Goal: Task Accomplishment & Management: Complete application form

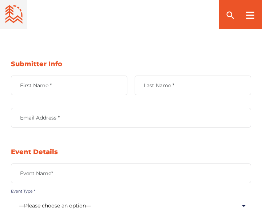
scroll to position [428, 0]
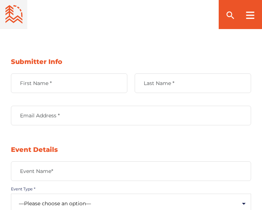
click at [39, 80] on label "First Name *" at bounding box center [69, 83] width 116 height 7
click at [39, 74] on input "First Name *" at bounding box center [69, 84] width 116 height 20
click at [67, 80] on input "First Name *" at bounding box center [69, 84] width 116 height 20
paste input "Chandini Pinapolu"
drag, startPoint x: 44, startPoint y: 73, endPoint x: 74, endPoint y: 73, distance: 29.8
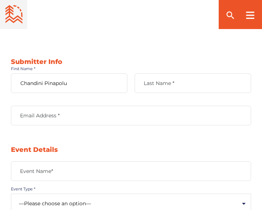
click at [74, 74] on input "Chandini Pinapolu" at bounding box center [69, 84] width 116 height 20
type input "Chandini"
click at [154, 80] on label "Last Name *" at bounding box center [193, 83] width 116 height 7
click at [154, 74] on input "Last Name *" at bounding box center [193, 84] width 116 height 20
paste input "Chandini Pinapolu"
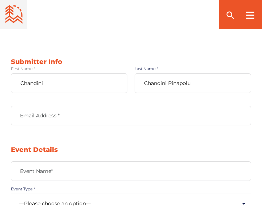
click at [154, 74] on input "Chandini Pinapolu" at bounding box center [193, 84] width 116 height 20
drag, startPoint x: 167, startPoint y: 72, endPoint x: 133, endPoint y: 75, distance: 33.9
click at [133, 75] on div "[PERSON_NAME] First Name * [PERSON_NAME] Last Name *" at bounding box center [131, 90] width 240 height 32
type input "Pinapolu"
click at [82, 112] on label "Email Address *" at bounding box center [131, 115] width 240 height 7
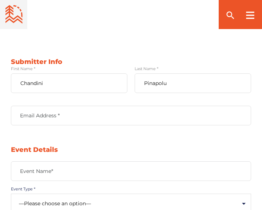
click at [82, 108] on input "Email Address *" at bounding box center [131, 116] width 240 height 20
click at [60, 108] on input "Email Address *" at bounding box center [131, 116] width 240 height 20
drag, startPoint x: 60, startPoint y: 108, endPoint x: 27, endPoint y: 104, distance: 33.8
click at [27, 106] on input "Email Address *" at bounding box center [131, 116] width 240 height 20
type input "[EMAIL_ADDRESS][DOMAIN_NAME]"
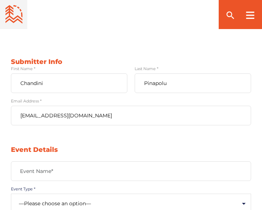
click at [54, 168] on label "Event Name*" at bounding box center [131, 171] width 240 height 7
click at [54, 163] on input "Event Name*" at bounding box center [131, 172] width 240 height 20
type input "2nd Global Summit on Pediatrics and Child Health Care 2026"
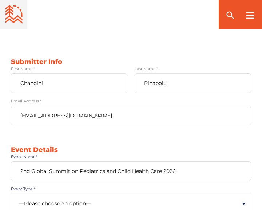
type input "[URL][DOMAIN_NAME]"
type textarea "[GEOGRAPHIC_DATA], [GEOGRAPHIC_DATA] [GEOGRAPHIC_DATA], [GEOGRAPHIC_DATA]"
type input "[EMAIL_ADDRESS][DOMAIN_NAME]"
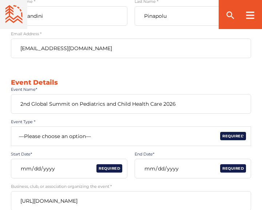
scroll to position [525, 0]
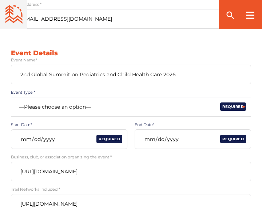
click at [66, 97] on select "—Please choose an option— Community Clinic Festival Race" at bounding box center [131, 107] width 240 height 20
click at [143, 90] on label "Event Type *" at bounding box center [131, 92] width 240 height 5
click at [85, 97] on select "—Please choose an option— Community Clinic Festival Race" at bounding box center [131, 107] width 240 height 20
select select "502"
click at [11, 97] on select "—Please choose an option— Community Clinic Festival Race" at bounding box center [131, 107] width 240 height 20
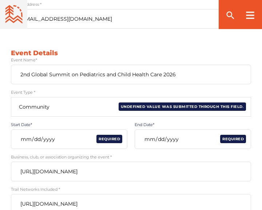
click at [55, 131] on input "Start Date*" at bounding box center [69, 140] width 116 height 20
click at [97, 135] on span "Required" at bounding box center [109, 139] width 26 height 8
click at [29, 130] on input "Start Date*" at bounding box center [69, 140] width 116 height 20
click at [24, 130] on input "Start Date*" at bounding box center [69, 140] width 116 height 20
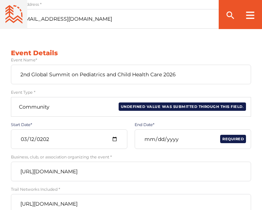
type input "[DATE]"
click at [165, 131] on input "End Date*" at bounding box center [193, 140] width 116 height 20
click at [147, 131] on input "End Date*" at bounding box center [193, 140] width 116 height 20
type input "[DATE]"
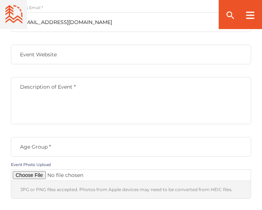
scroll to position [839, 0]
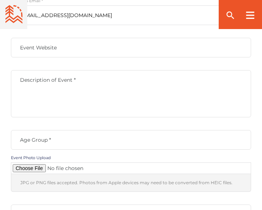
click at [40, 44] on label "Event Website" at bounding box center [131, 47] width 240 height 7
click at [40, 38] on input "Event Website" at bounding box center [131, 48] width 240 height 20
type input "[URL][DOMAIN_NAME]"
click at [39, 88] on textarea "Description of Event *" at bounding box center [131, 93] width 240 height 47
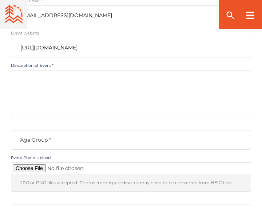
click at [48, 85] on textarea "Description of Event *" at bounding box center [131, 93] width 240 height 47
paste textarea "We are excited to welcome you to the 2nd Global Summit on Pediatrics and Child …"
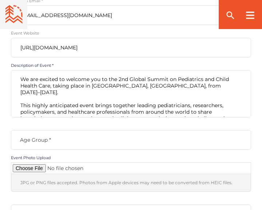
scroll to position [49, 0]
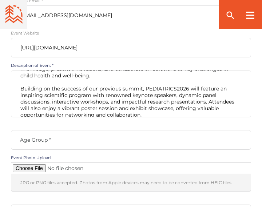
type textarea "We are excited to welcome you to the 2nd Global Summit on Pediatrics and Child …"
click at [44, 137] on label "Age Group *" at bounding box center [131, 140] width 240 height 7
click at [44, 131] on input "Age Group *" at bounding box center [131, 140] width 240 height 20
click at [38, 132] on input "Age Group *" at bounding box center [131, 140] width 240 height 20
